Goal: Task Accomplishment & Management: Manage account settings

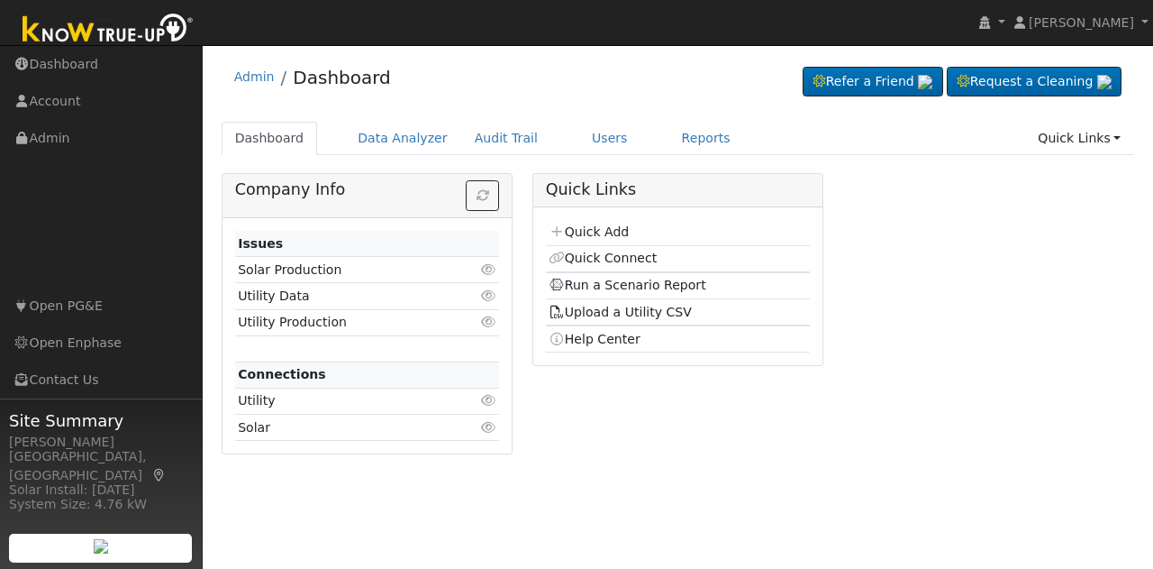
click at [580, 139] on link "Users" at bounding box center [610, 138] width 63 height 33
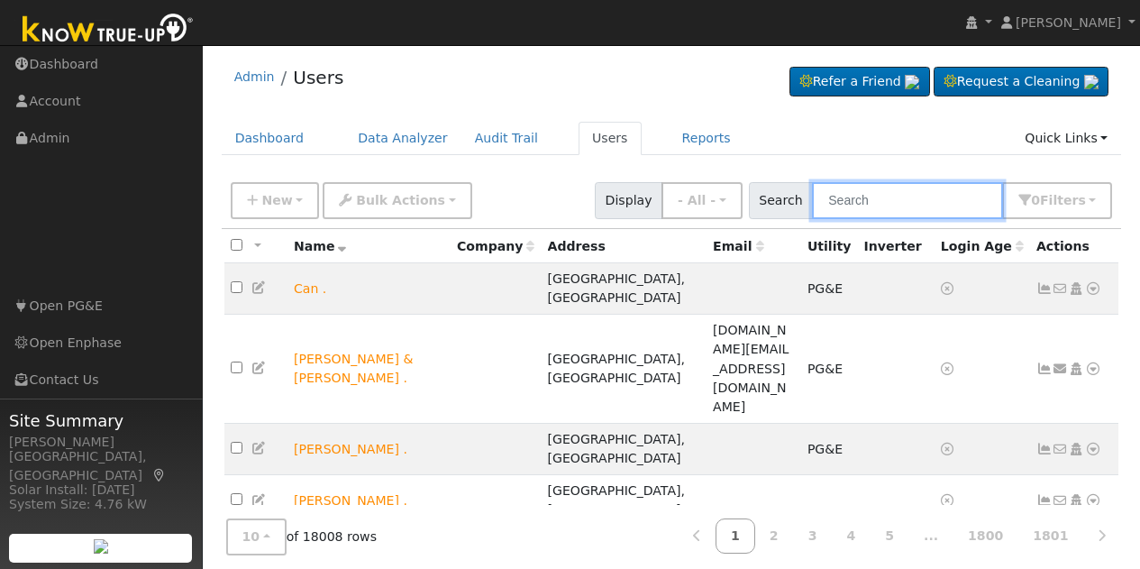
click at [933, 203] on input "text" at bounding box center [907, 200] width 191 height 37
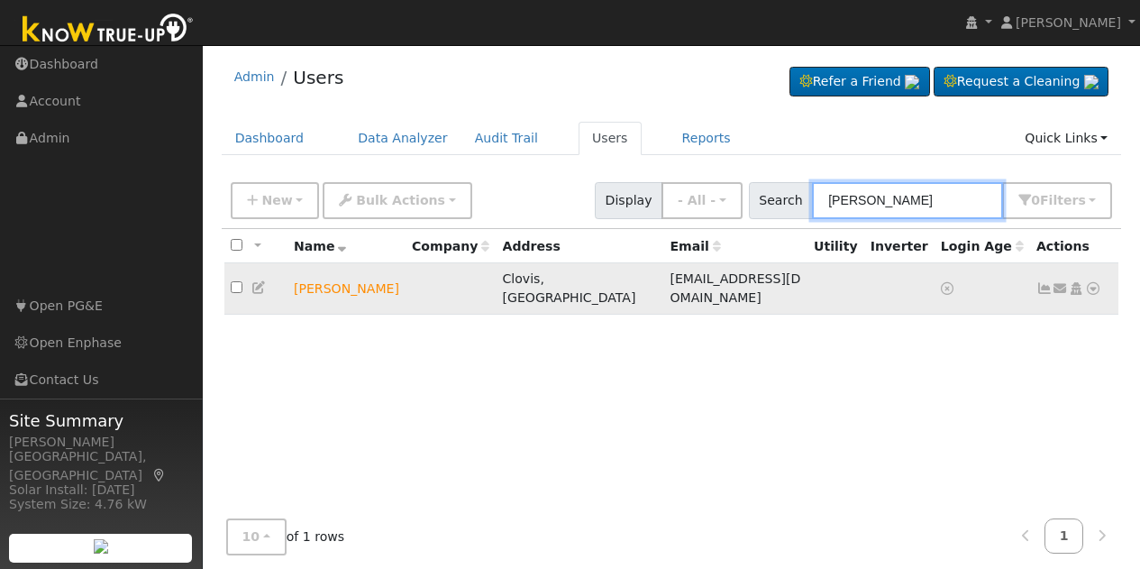
type input "kao moua"
click at [1093, 282] on icon at bounding box center [1093, 288] width 16 height 13
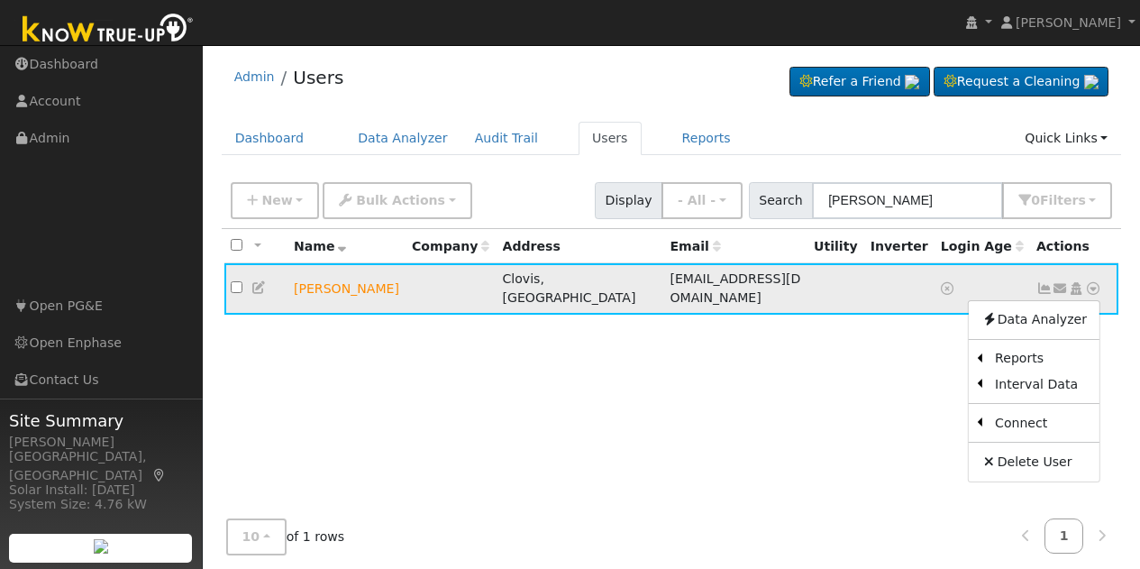
click at [1075, 282] on icon at bounding box center [1076, 288] width 16 height 13
